Goal: Task Accomplishment & Management: Complete application form

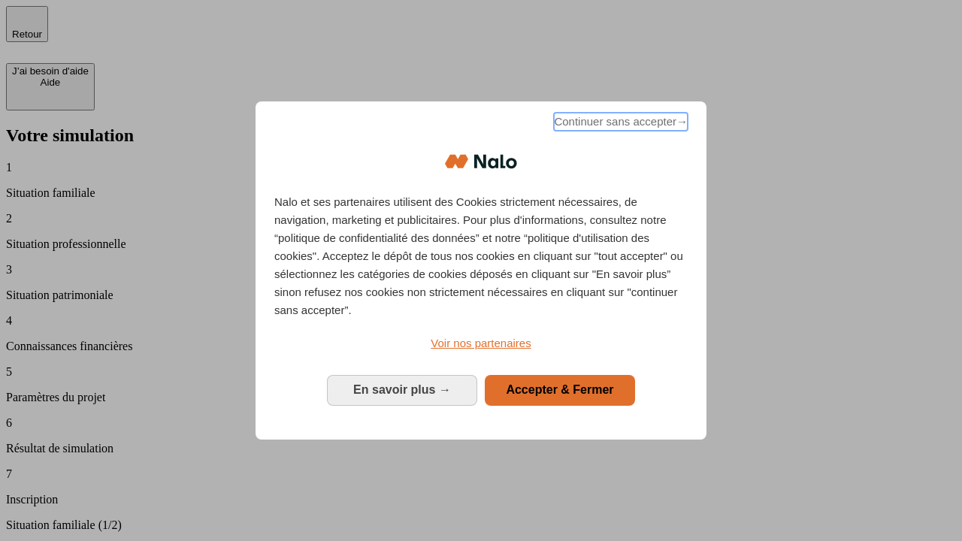
click at [619, 124] on span "Continuer sans accepter →" at bounding box center [621, 122] width 134 height 18
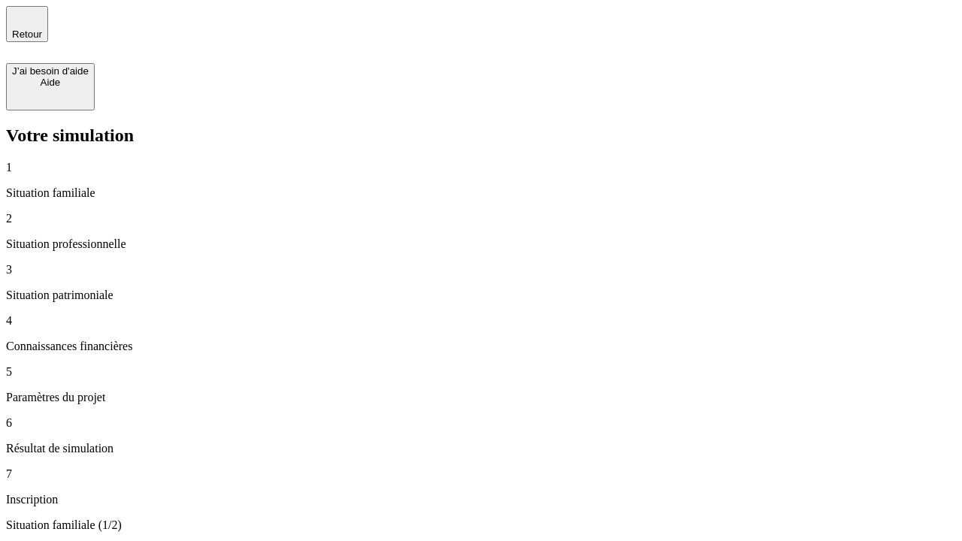
type input "70 000"
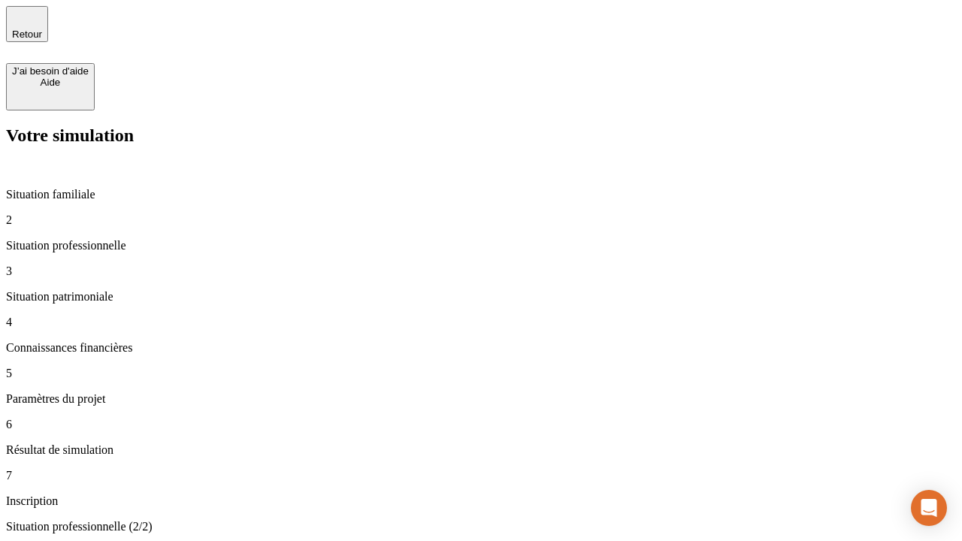
type input "1 000"
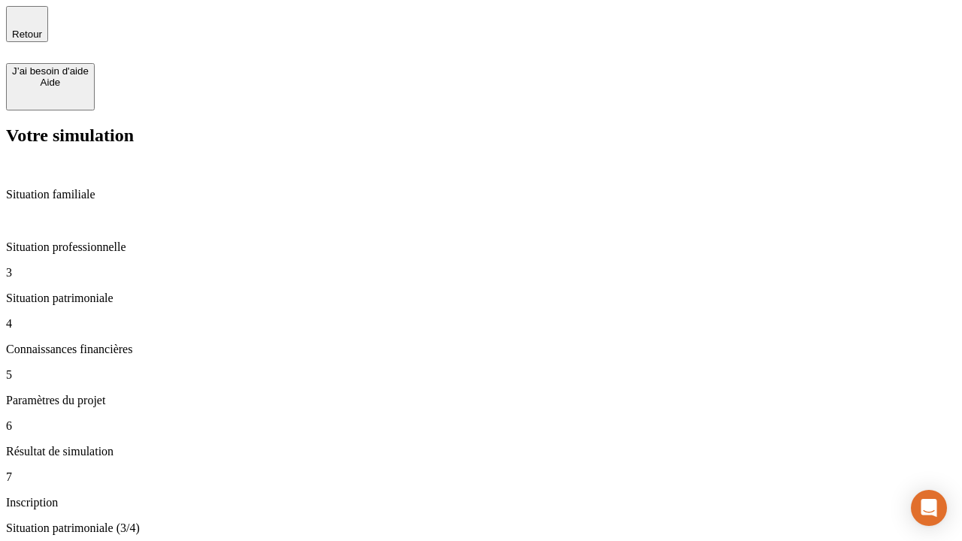
type input "800"
type input "6"
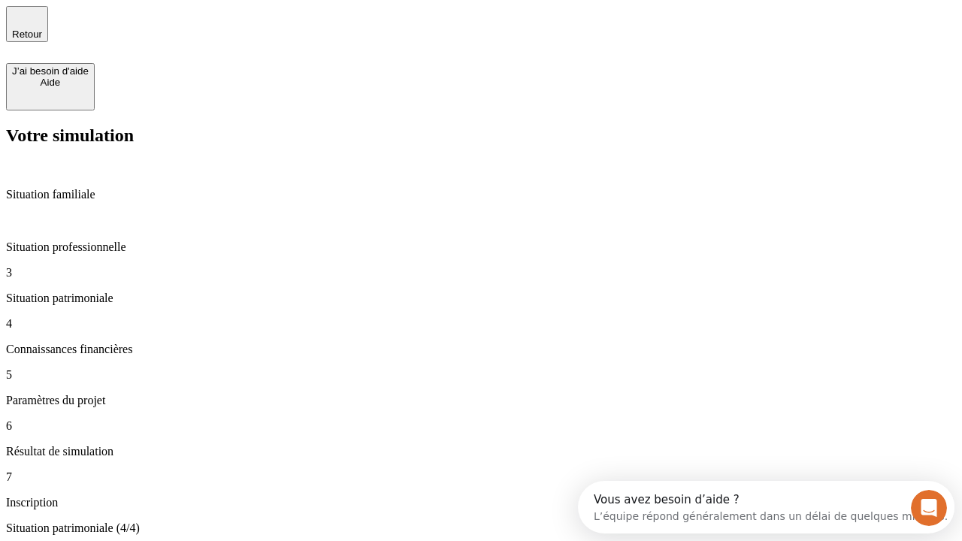
type input "400"
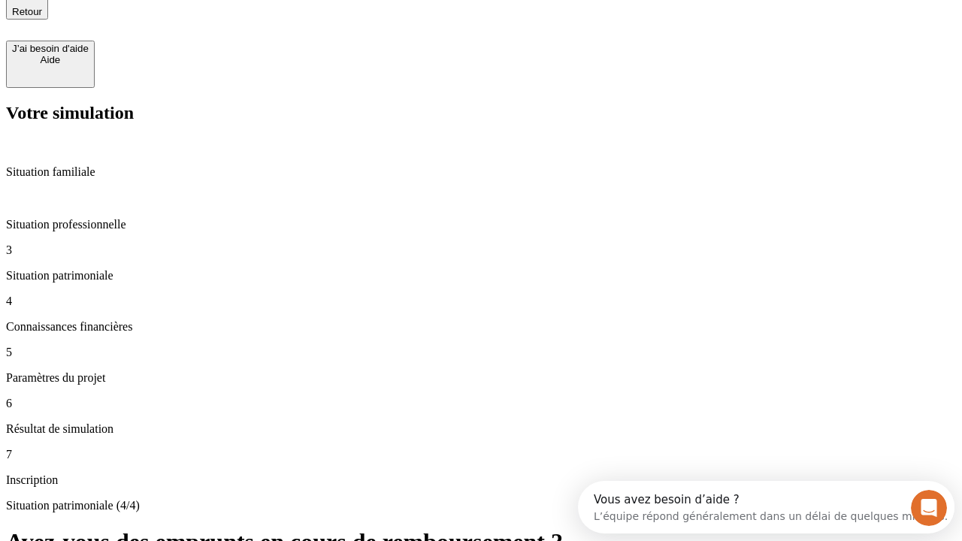
type input "3"
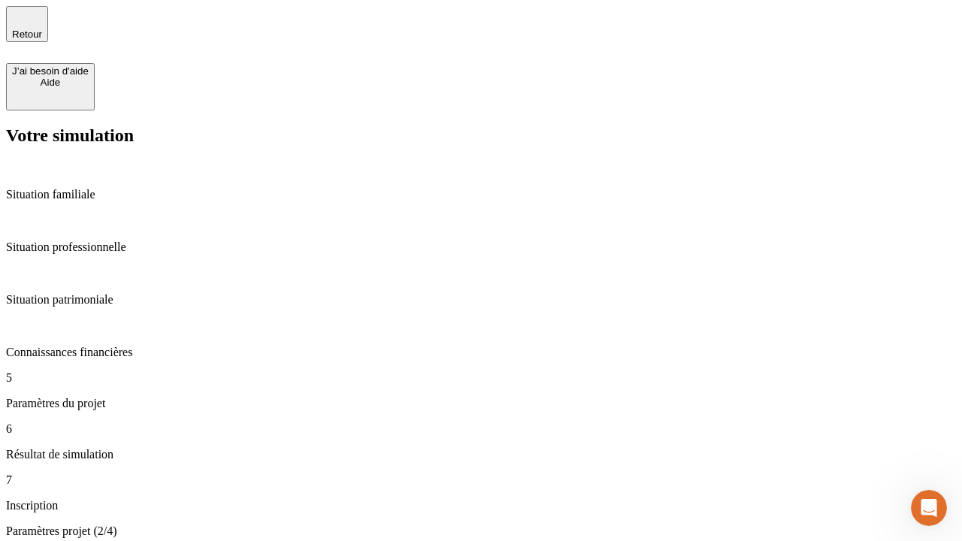
type input "35"
type input "500"
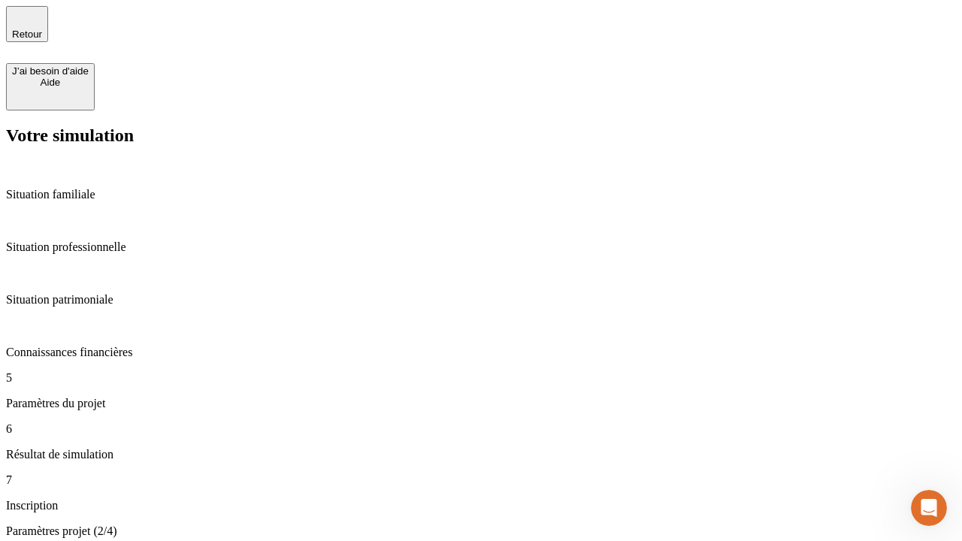
type input "640"
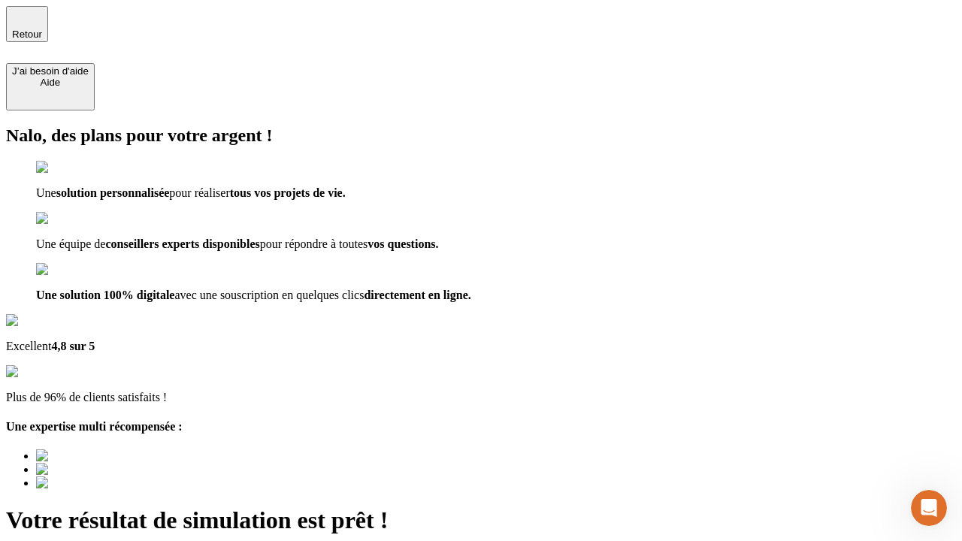
type input "[EMAIL_ADDRESS][DOMAIN_NAME]"
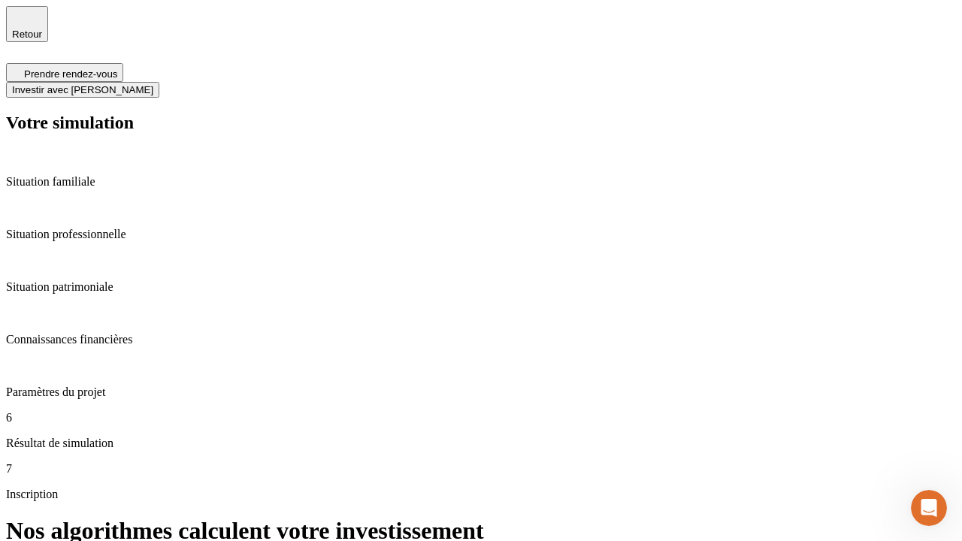
scroll to position [6, 0]
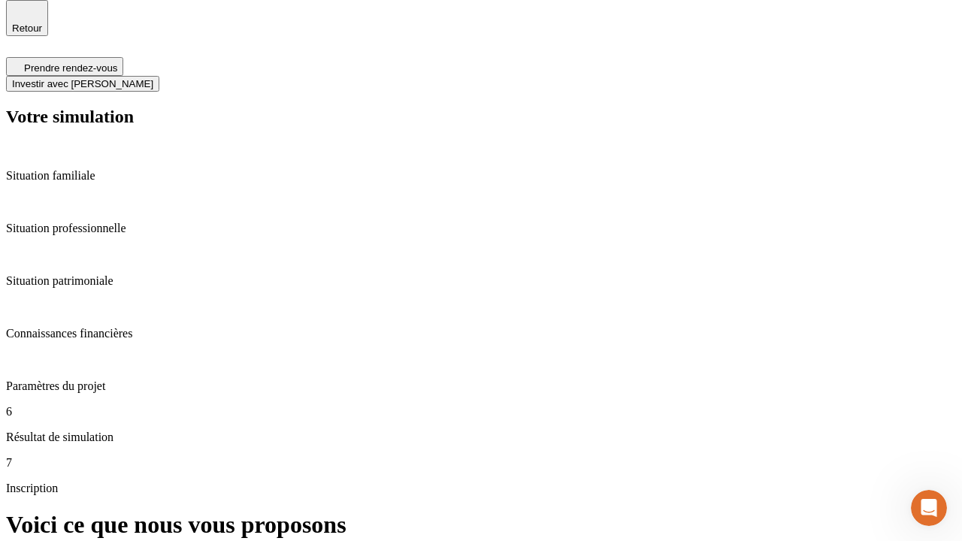
click at [153, 78] on span "Investir avec [PERSON_NAME]" at bounding box center [82, 83] width 141 height 11
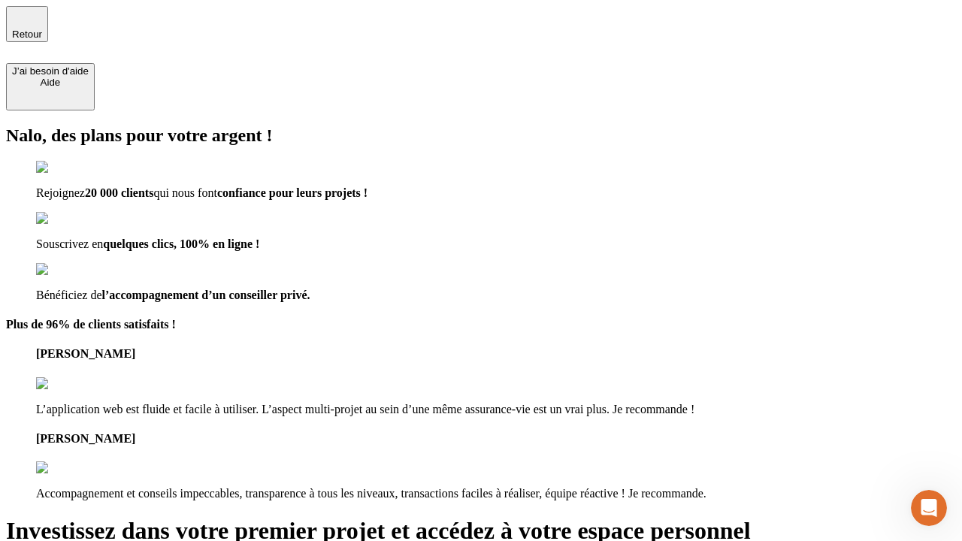
type input "[PERSON_NAME][EMAIL_ADDRESS][DOMAIN_NAME]"
